Goal: Find specific page/section: Find specific page/section

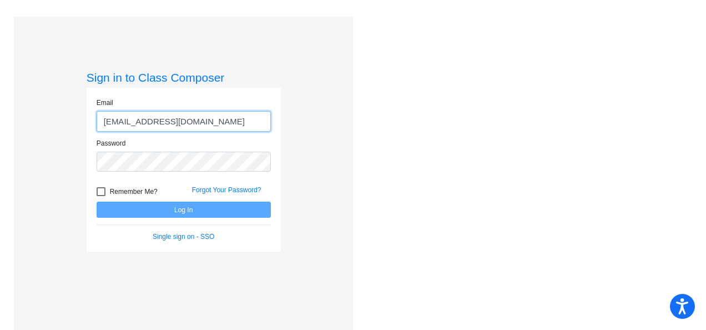
type input "[EMAIL_ADDRESS][DOMAIN_NAME]"
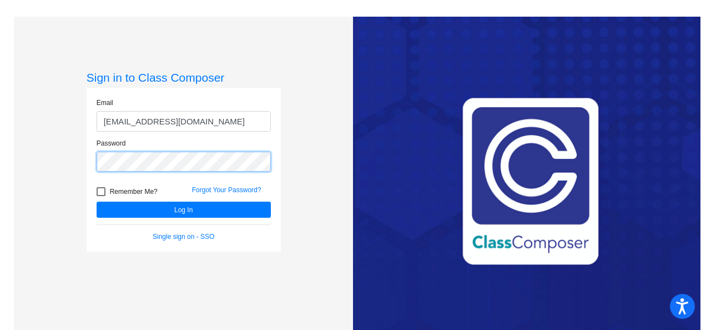
click at [97, 201] on button "Log In" at bounding box center [184, 209] width 174 height 16
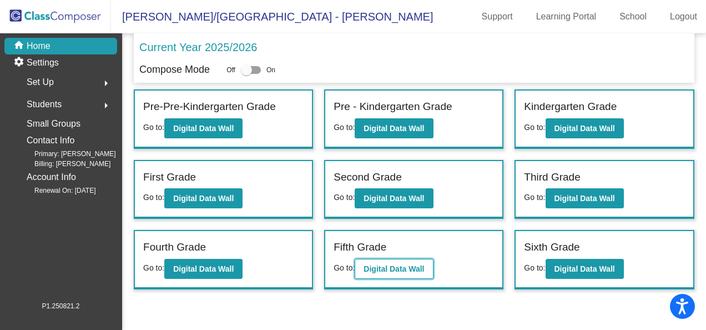
click at [414, 260] on button "Digital Data Wall" at bounding box center [394, 269] width 78 height 20
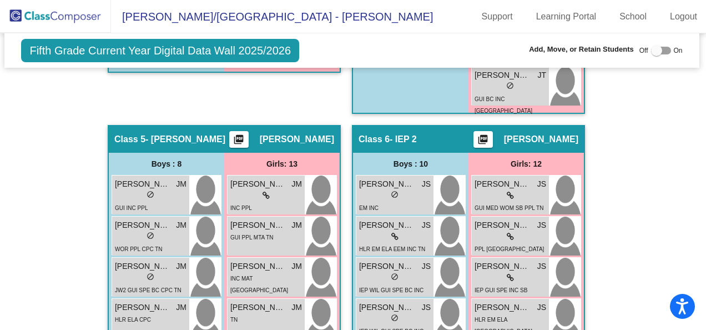
scroll to position [1425, 1]
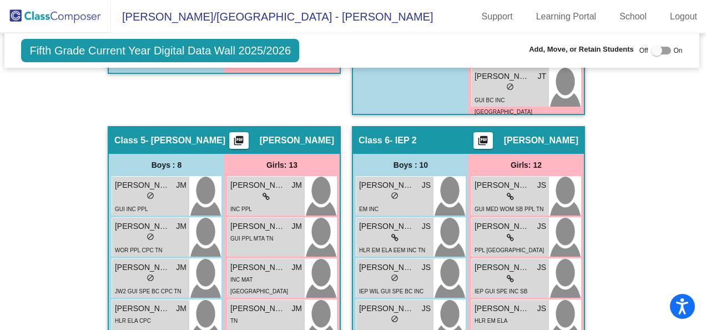
click at [82, 24] on img at bounding box center [55, 16] width 111 height 33
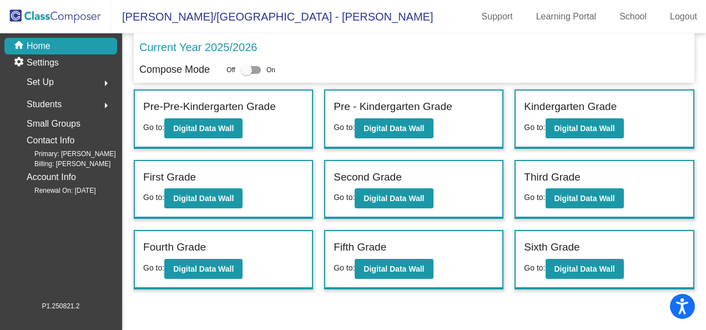
click at [577, 256] on div "Sixth Grade" at bounding box center [604, 248] width 160 height 19
click at [581, 264] on b "Digital Data Wall" at bounding box center [585, 268] width 61 height 9
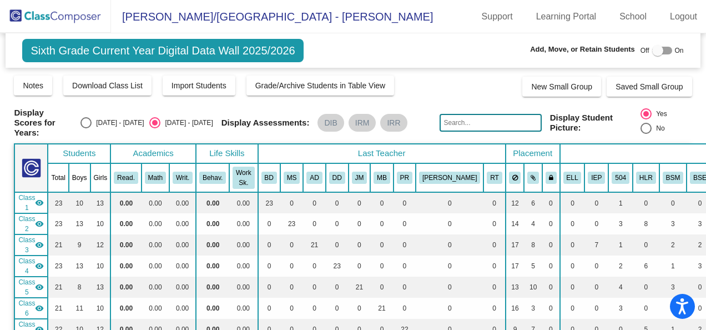
click at [487, 121] on input "text" at bounding box center [491, 123] width 102 height 18
click at [482, 117] on input "ferg" at bounding box center [491, 123] width 102 height 18
type input "[PERSON_NAME]"
